Goal: Task Accomplishment & Management: Complete application form

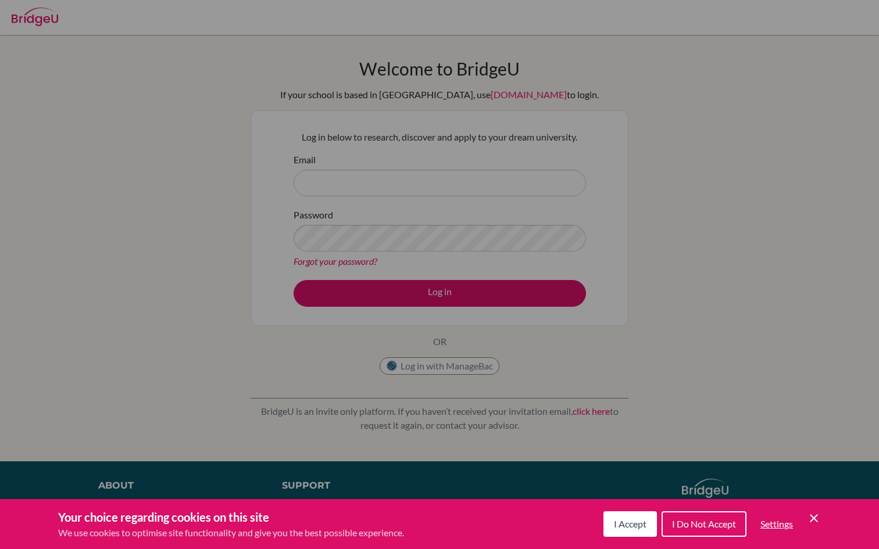
click at [628, 523] on span "I Accept" at bounding box center [630, 524] width 33 height 11
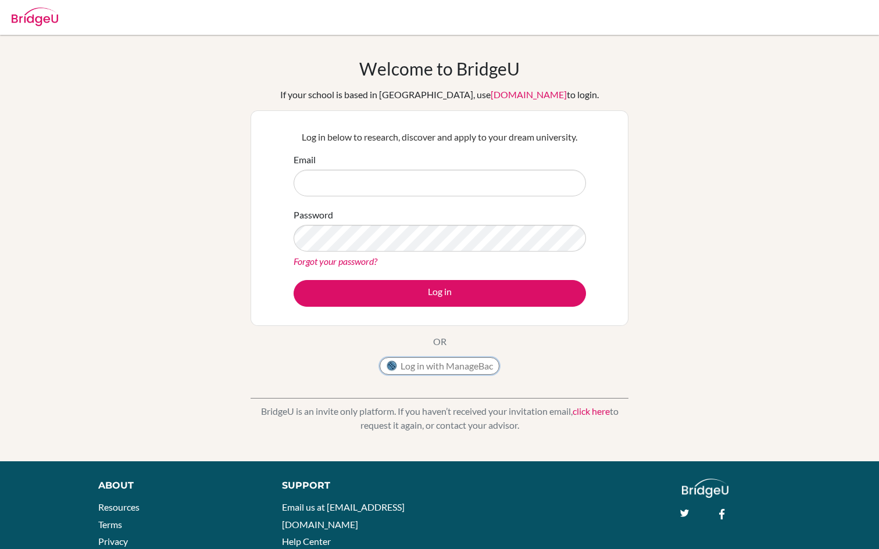
click at [433, 370] on button "Log in with ManageBac" at bounding box center [440, 366] width 120 height 17
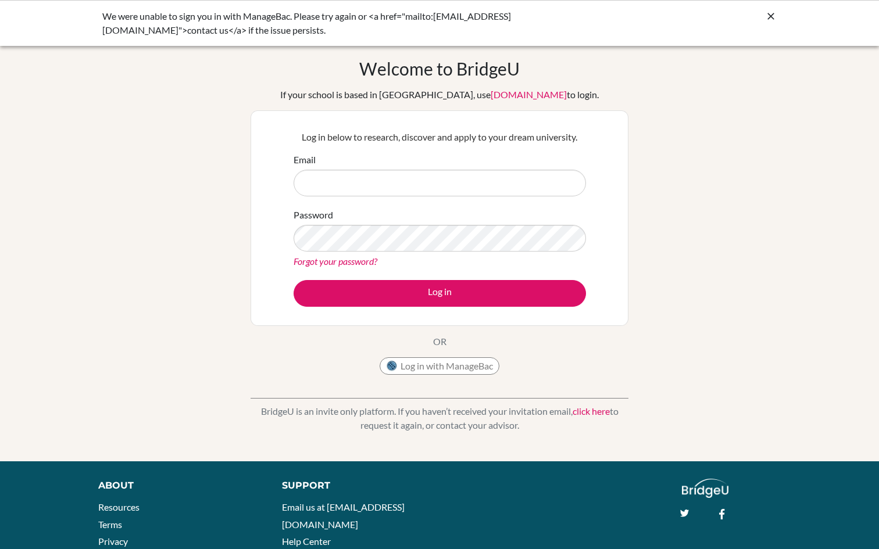
click at [766, 16] on icon at bounding box center [771, 16] width 12 height 12
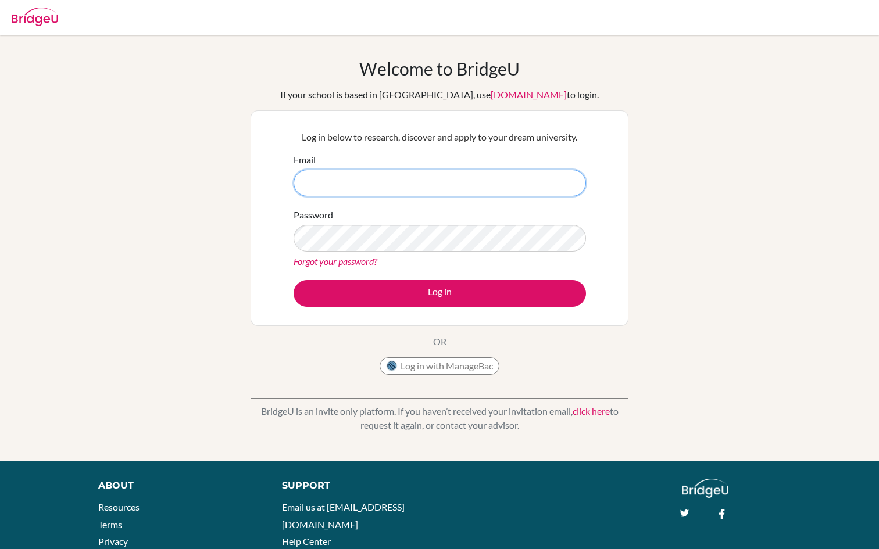
click at [426, 186] on input "Email" at bounding box center [440, 183] width 292 height 27
click at [424, 183] on input "Email" at bounding box center [440, 183] width 292 height 27
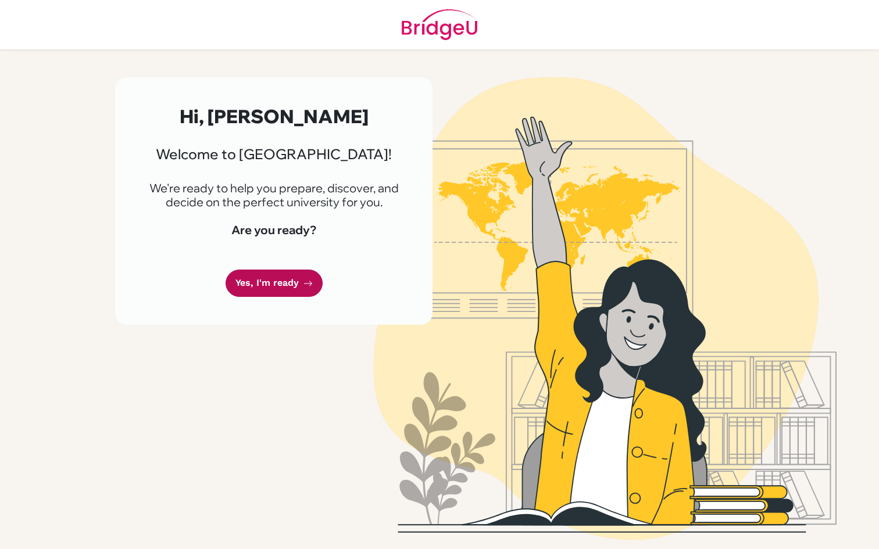
click at [269, 283] on link "Yes, I'm ready" at bounding box center [274, 283] width 97 height 27
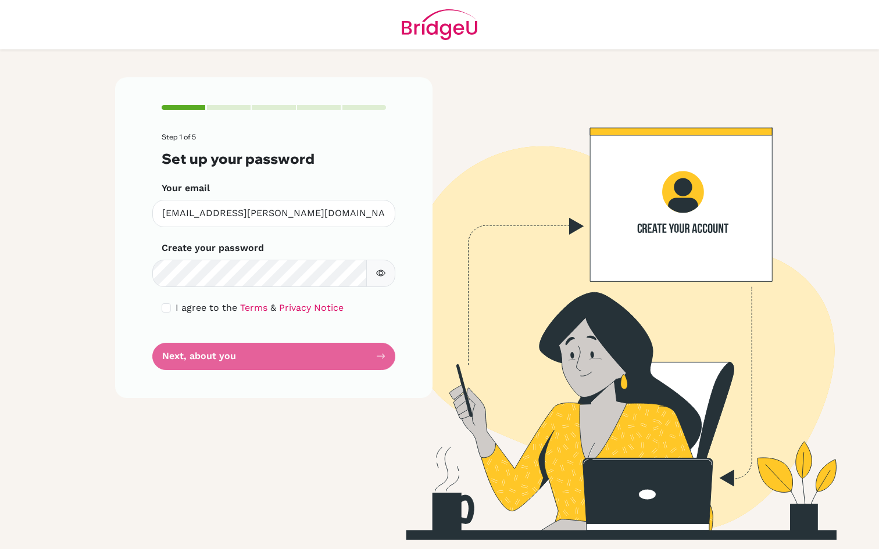
click at [383, 275] on icon "button" at bounding box center [380, 273] width 9 height 6
click at [383, 275] on icon "button" at bounding box center [380, 273] width 9 height 9
click at [172, 296] on form "Step 1 of 5 Set up your password Your email an.halajian@aris.edu.gh Invalid ema…" at bounding box center [274, 251] width 224 height 237
click at [171, 308] on div "I agree to the Terms & Privacy Notice" at bounding box center [274, 308] width 224 height 14
click at [167, 308] on input "checkbox" at bounding box center [166, 308] width 9 height 9
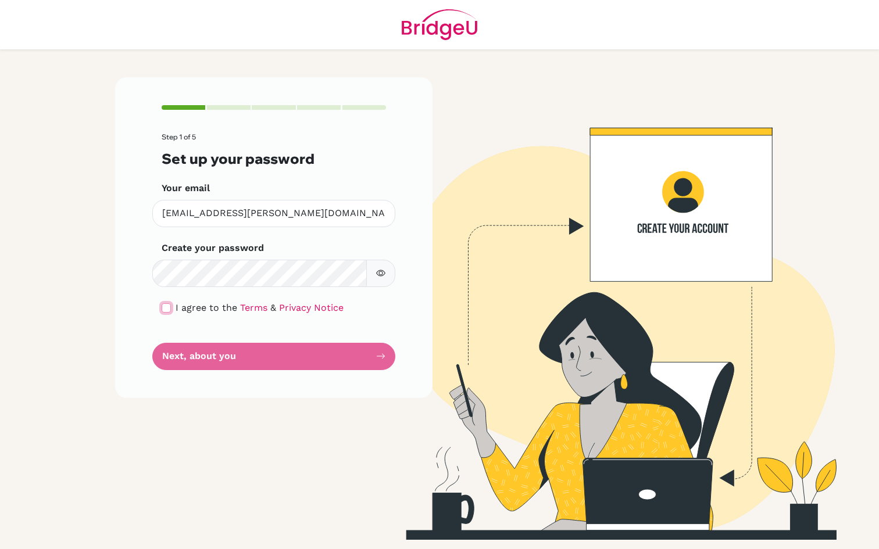
checkbox input "true"
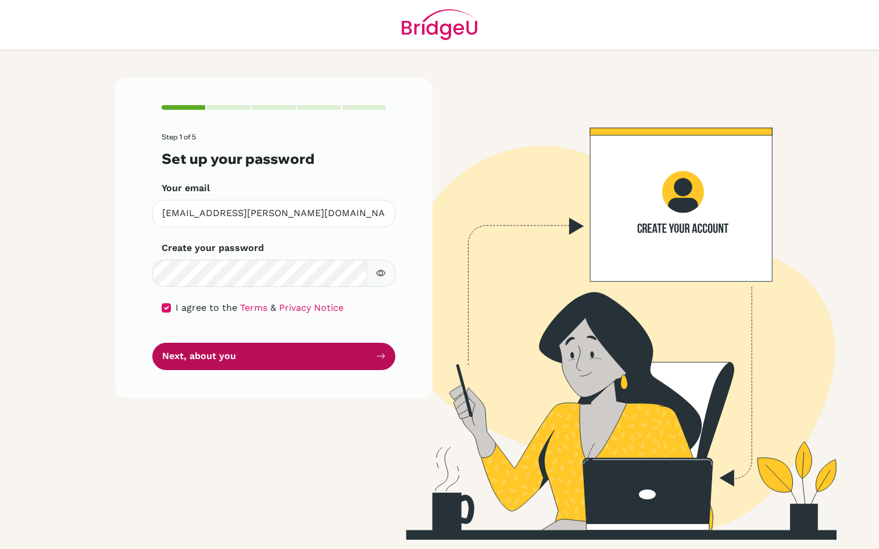
click at [191, 354] on button "Next, about you" at bounding box center [273, 356] width 243 height 27
click at [252, 360] on button "Next, about you" at bounding box center [273, 356] width 243 height 27
